Goal: Transaction & Acquisition: Obtain resource

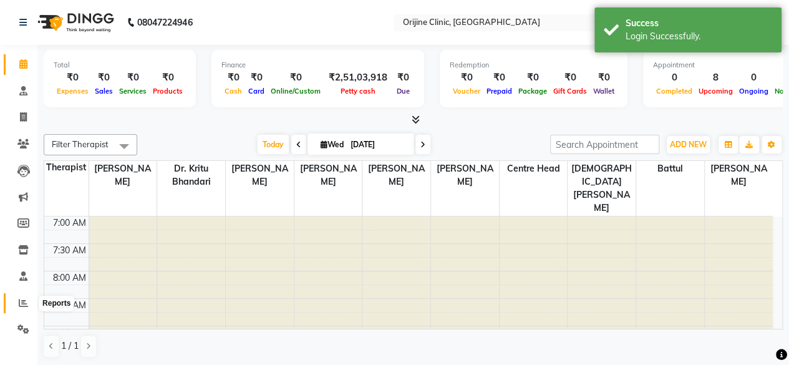
click at [24, 302] on icon at bounding box center [23, 302] width 9 height 9
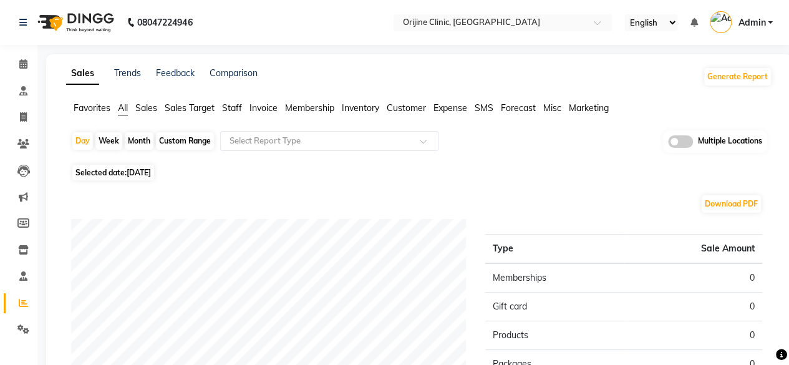
click at [133, 140] on div "Month" at bounding box center [139, 140] width 29 height 17
select select "9"
select select "2025"
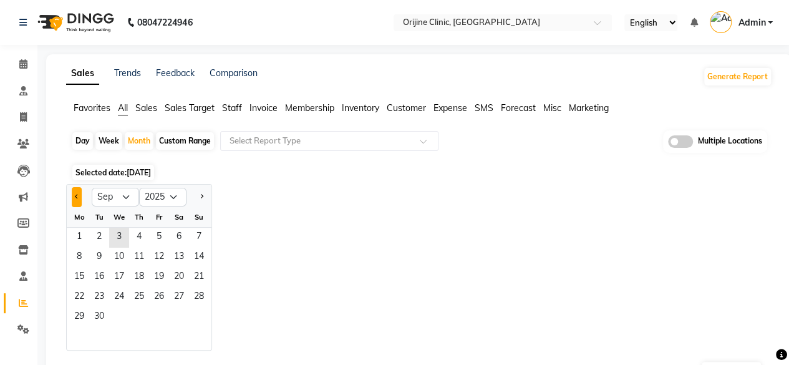
click at [77, 196] on span "Previous month" at bounding box center [77, 196] width 4 height 4
select select "7"
click at [96, 240] on span "1" at bounding box center [99, 238] width 20 height 20
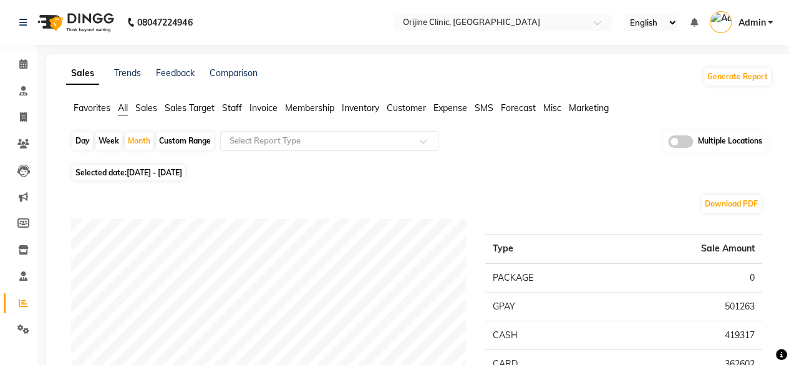
click at [266, 108] on span "Invoice" at bounding box center [263, 107] width 28 height 11
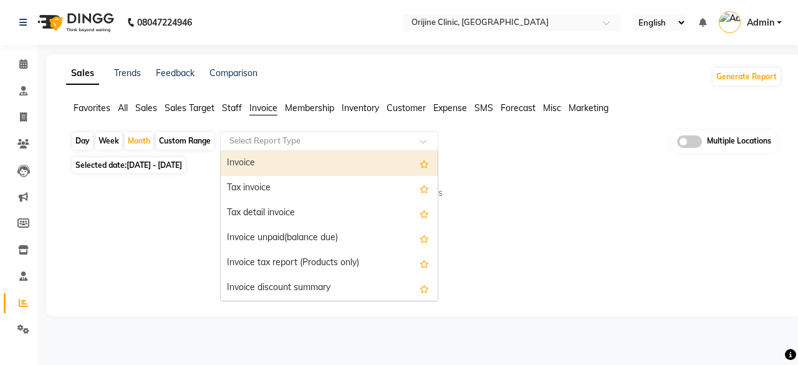
click at [319, 142] on input "text" at bounding box center [317, 141] width 180 height 12
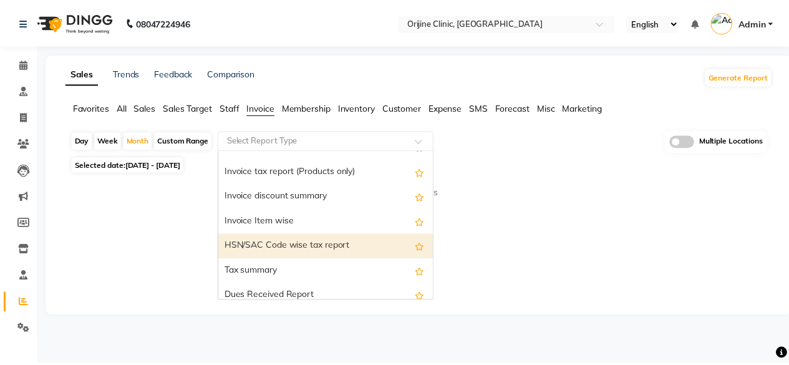
scroll to position [172, 0]
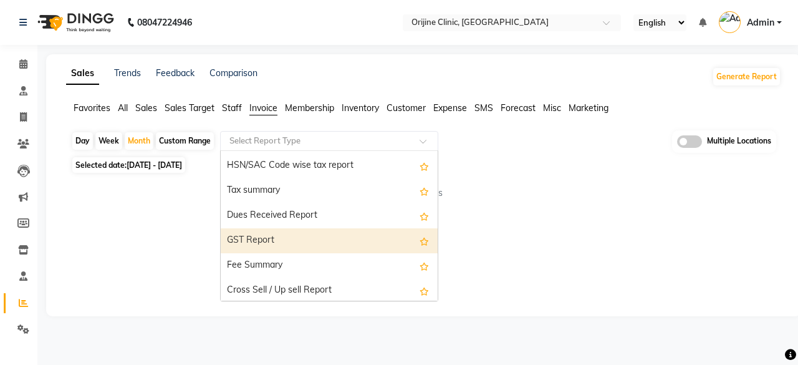
click at [271, 240] on div "GST Report" at bounding box center [329, 240] width 217 height 25
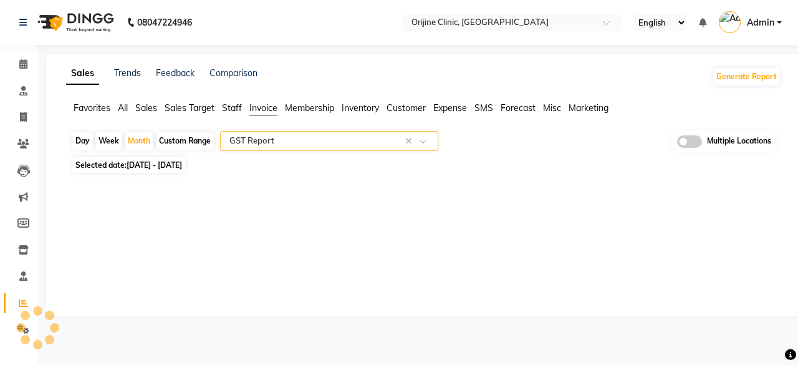
select select "full_report"
select select "csv"
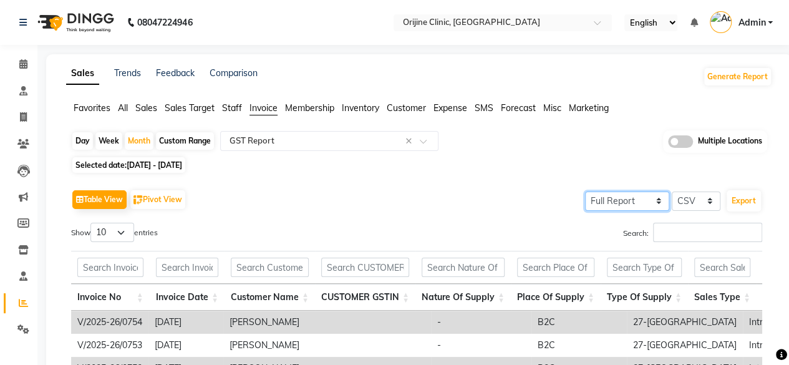
click at [659, 210] on select "Select Full Report Filtered Report" at bounding box center [627, 200] width 84 height 19
click at [587, 191] on select "Select Full Report Filtered Report" at bounding box center [627, 200] width 84 height 19
click at [740, 203] on button "Export" at bounding box center [743, 200] width 34 height 21
click at [594, 22] on span at bounding box center [602, 26] width 16 height 12
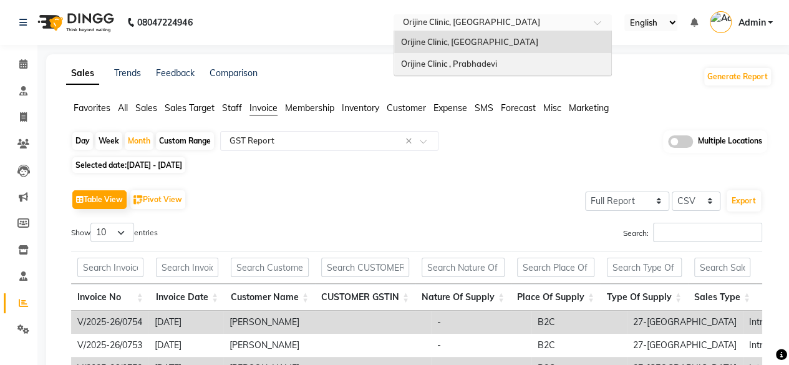
click at [534, 70] on div "Orijine Clinic , Prabhadevi" at bounding box center [502, 64] width 217 height 22
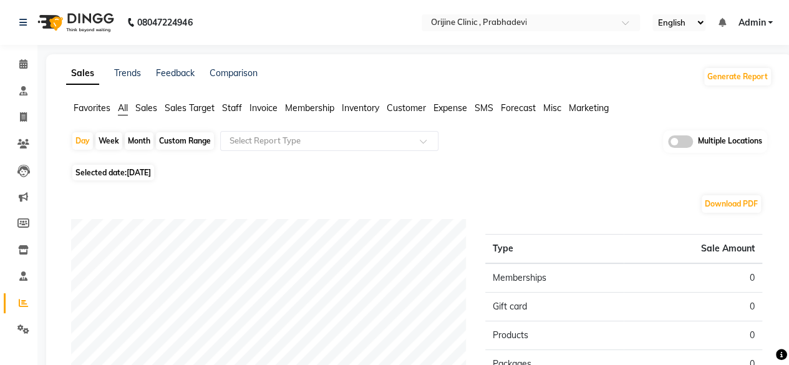
click at [132, 141] on div "Month" at bounding box center [139, 140] width 29 height 17
select select "9"
select select "2025"
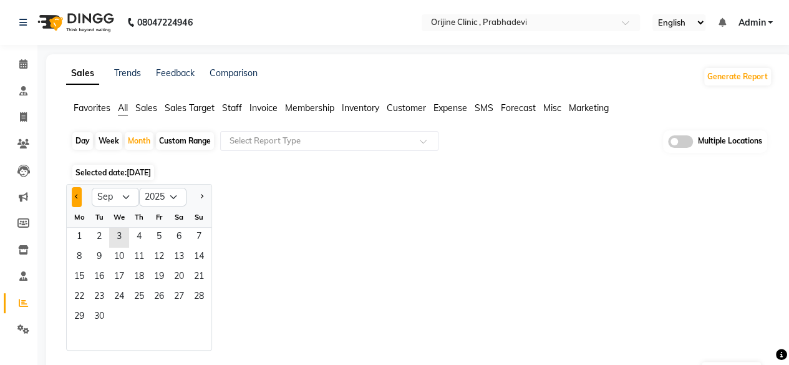
click at [74, 199] on button "Previous month" at bounding box center [77, 197] width 10 height 20
click at [197, 197] on button "Next month" at bounding box center [201, 197] width 10 height 20
select select "7"
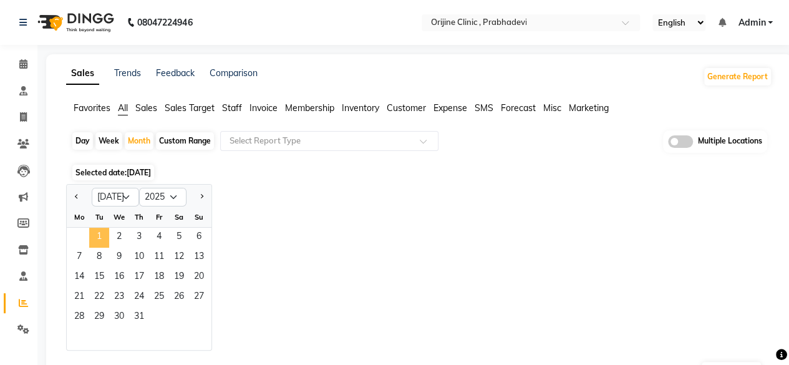
click at [100, 239] on span "1" at bounding box center [99, 238] width 20 height 20
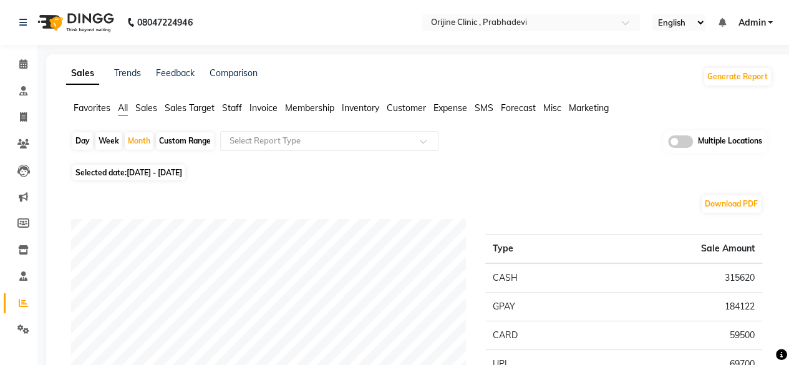
click at [260, 104] on span "Invoice" at bounding box center [263, 107] width 28 height 11
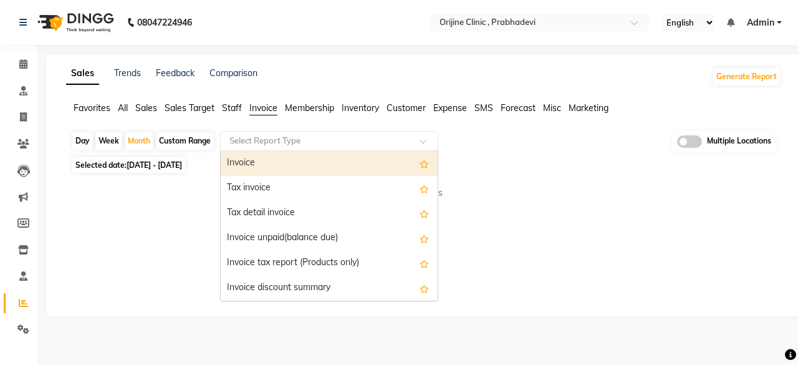
click at [328, 145] on input "text" at bounding box center [317, 141] width 180 height 12
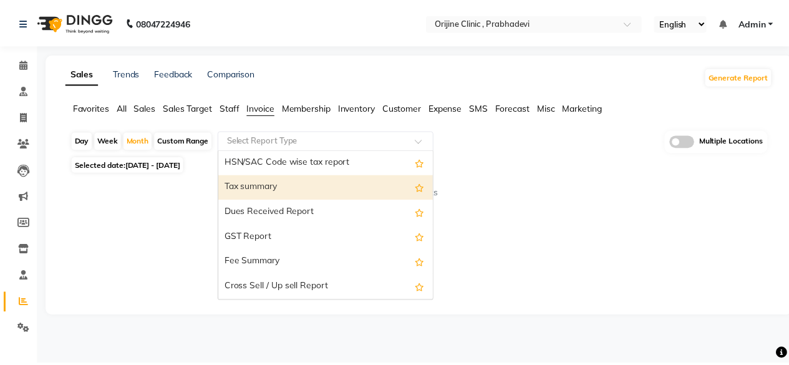
scroll to position [176, 0]
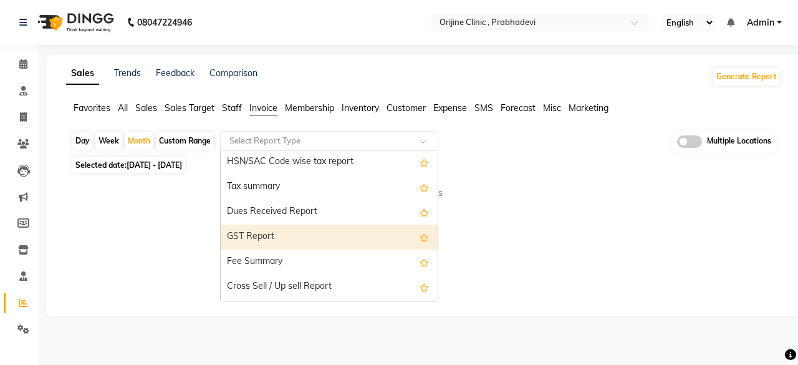
click at [292, 239] on div "GST Report" at bounding box center [329, 236] width 217 height 25
click at [292, 239] on div "Sales Trends Feedback Comparison Generate Report Favorites All Sales Sales Targ…" at bounding box center [423, 185] width 755 height 262
select select "full_report"
select select "csv"
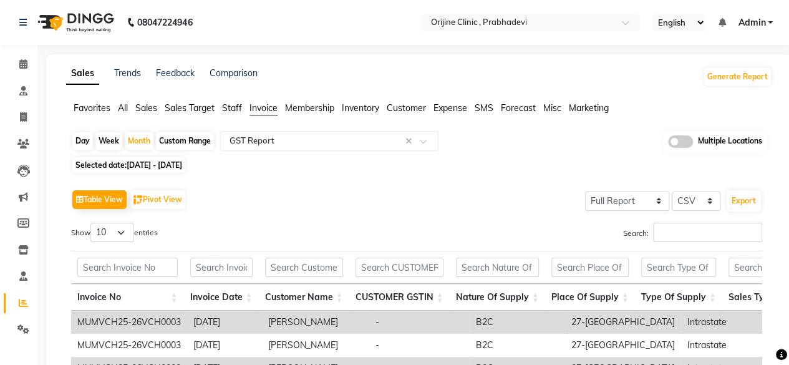
click at [637, 154] on div "Day Week Month Custom Range Select Report Type × GST Report × Multiple Location…" at bounding box center [419, 367] width 706 height 474
click at [652, 198] on select "Select Full Report Filtered Report" at bounding box center [627, 200] width 84 height 19
click at [587, 191] on select "Select Full Report Filtered Report" at bounding box center [627, 200] width 84 height 19
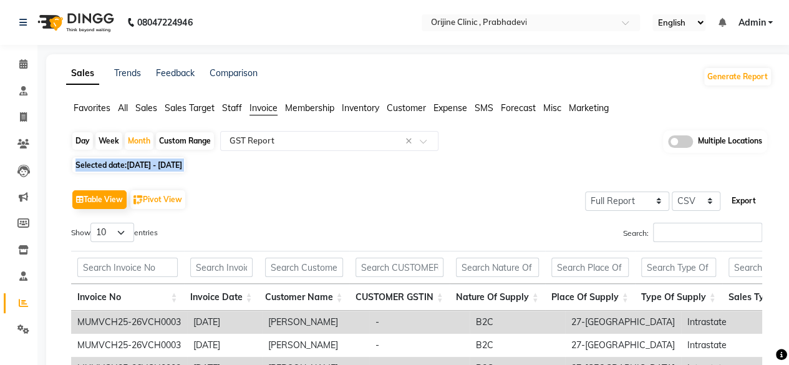
click at [740, 207] on button "Export" at bounding box center [743, 200] width 34 height 21
